Goal: Information Seeking & Learning: Learn about a topic

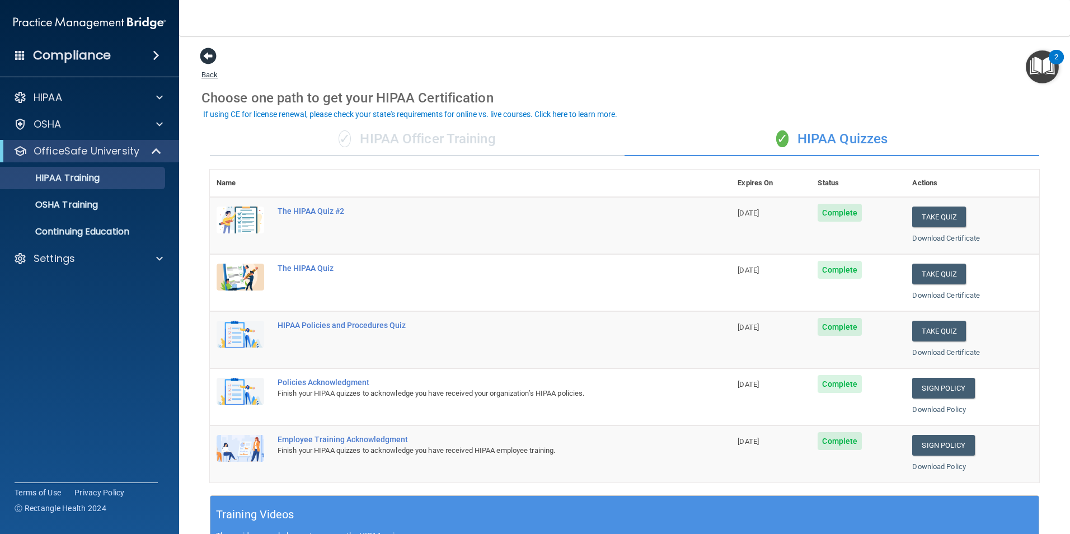
click at [207, 61] on span at bounding box center [208, 56] width 17 height 17
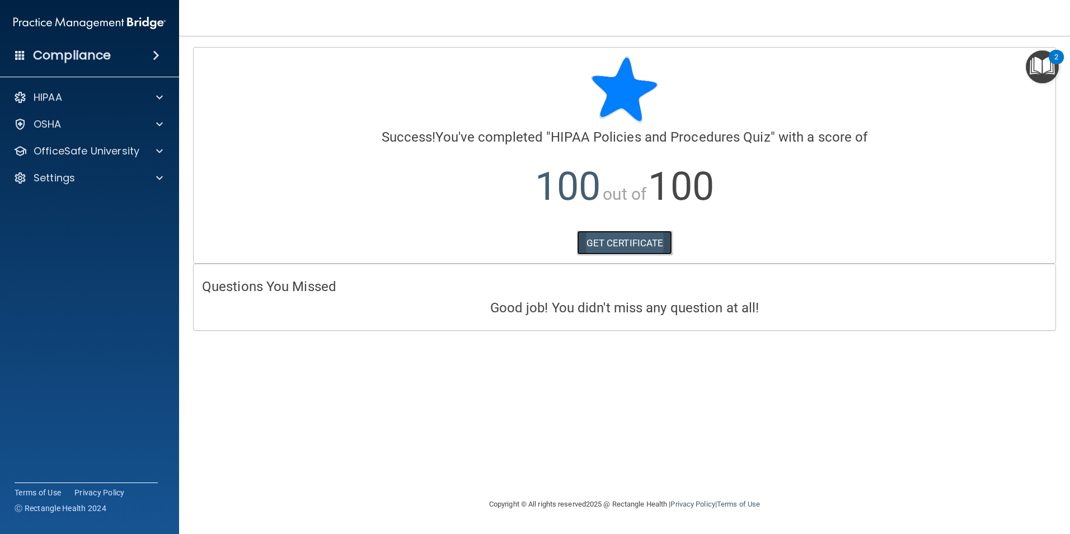
click at [634, 243] on link "GET CERTIFICATE" at bounding box center [625, 242] width 96 height 25
click at [142, 152] on div "OfficeSafe University" at bounding box center [74, 150] width 139 height 13
click at [150, 179] on div "HIPAA Training" at bounding box center [83, 177] width 153 height 11
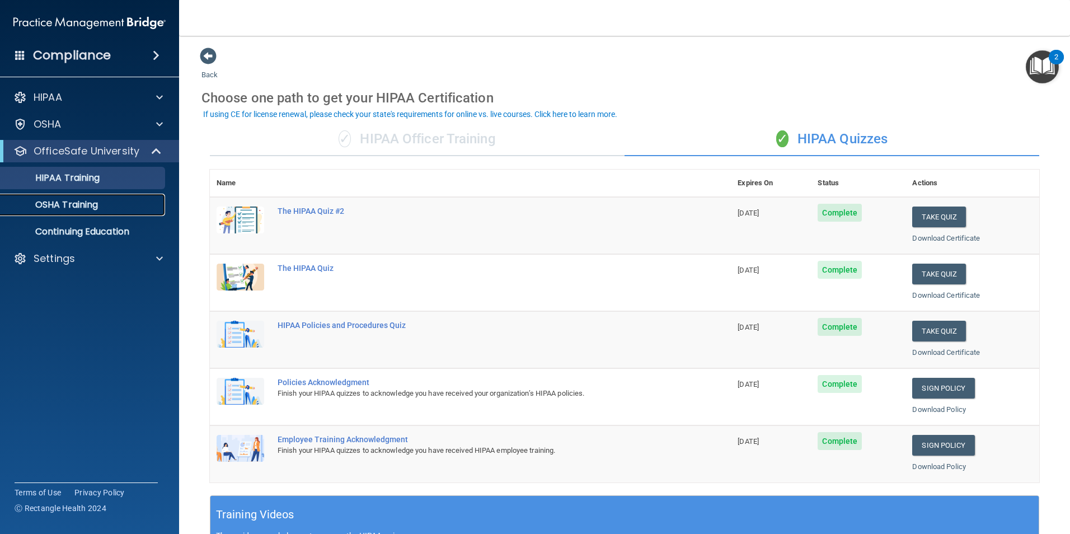
click at [65, 201] on p "OSHA Training" at bounding box center [52, 204] width 91 height 11
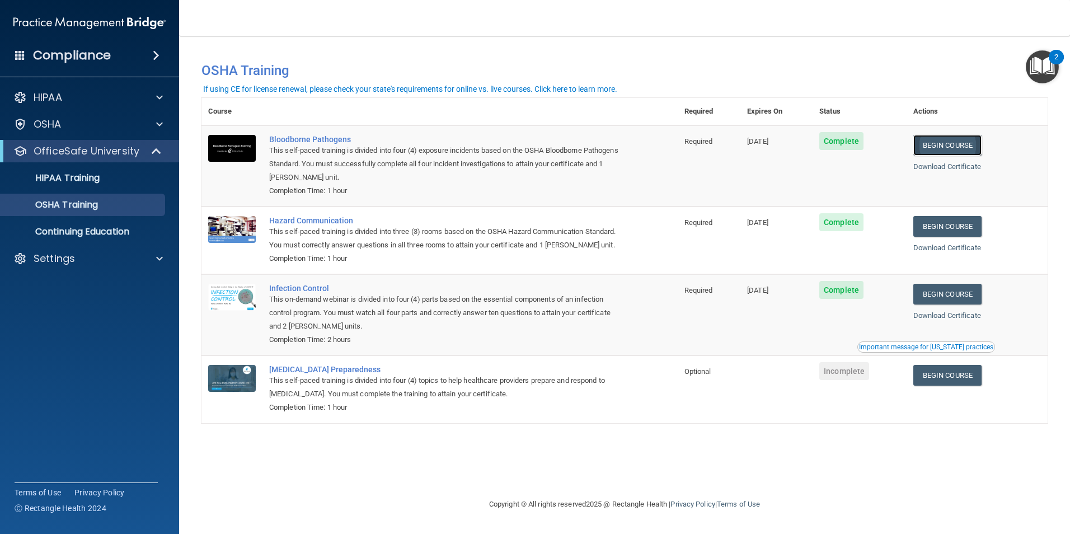
click at [949, 153] on link "Begin Course" at bounding box center [947, 145] width 68 height 21
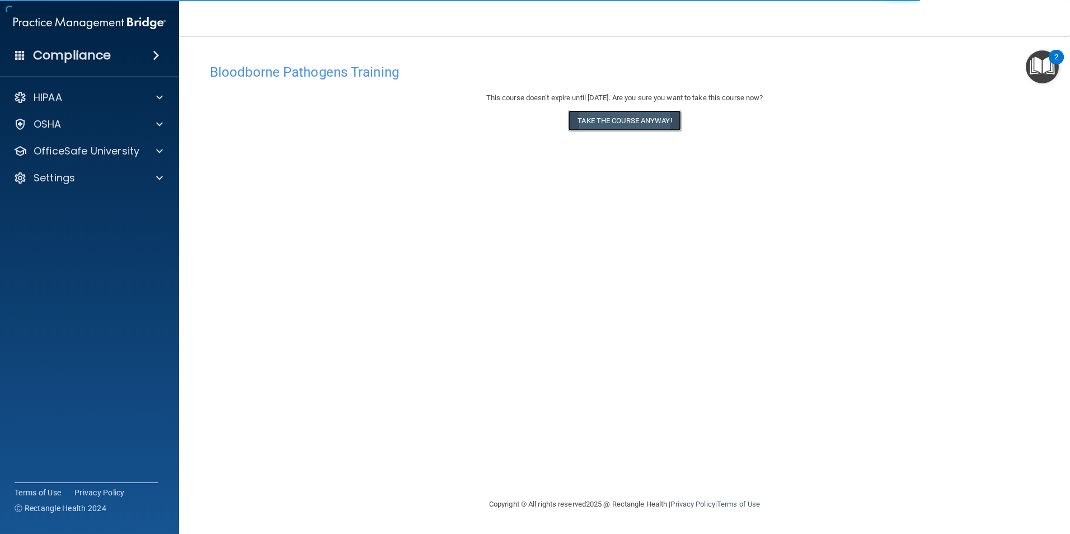
click at [638, 125] on button "Take the course anyway!" at bounding box center [624, 120] width 112 height 21
